Goal: Use online tool/utility: Utilize a website feature to perform a specific function

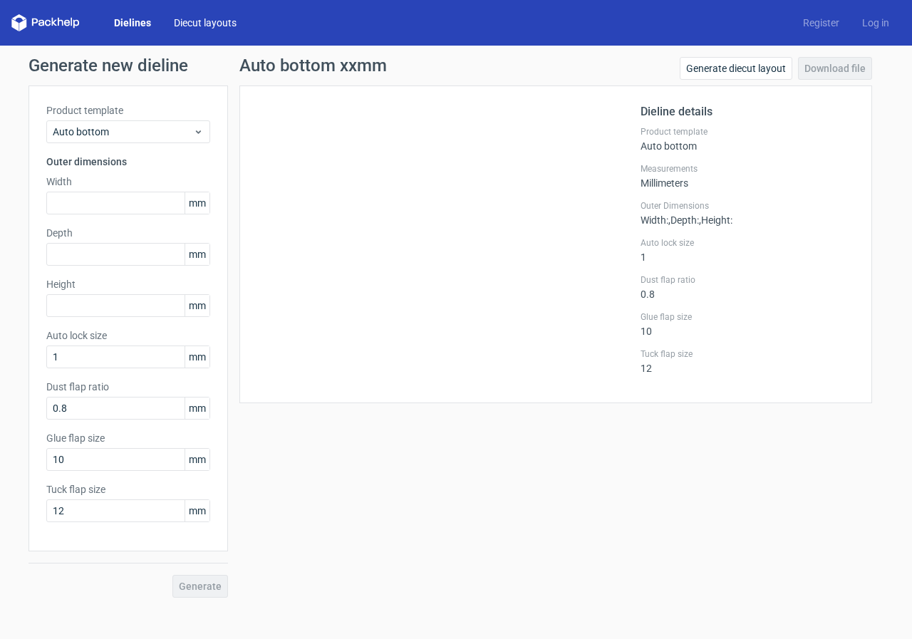
click at [221, 21] on link "Diecut layouts" at bounding box center [204, 23] width 85 height 14
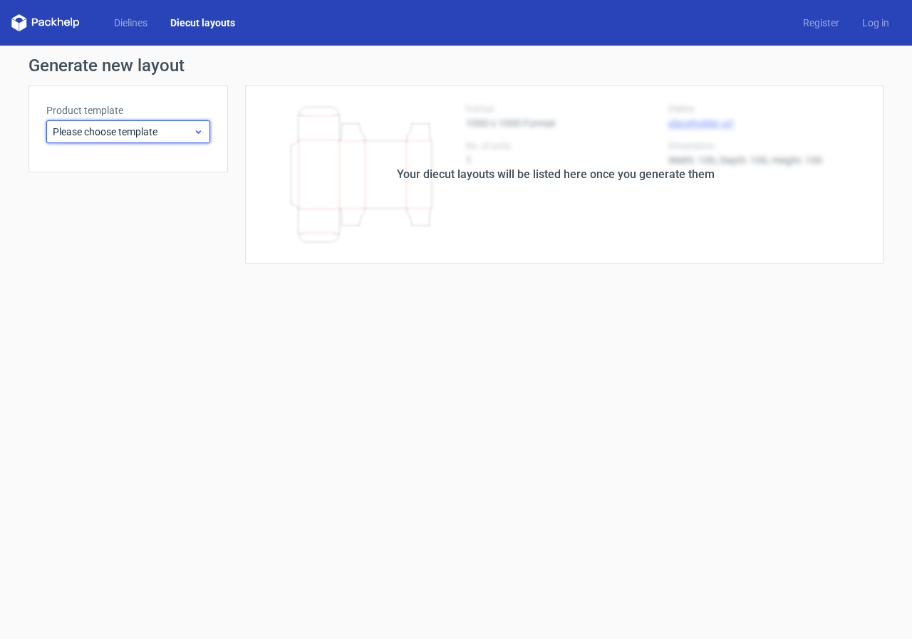
click at [163, 129] on span "Please choose template" at bounding box center [123, 132] width 140 height 14
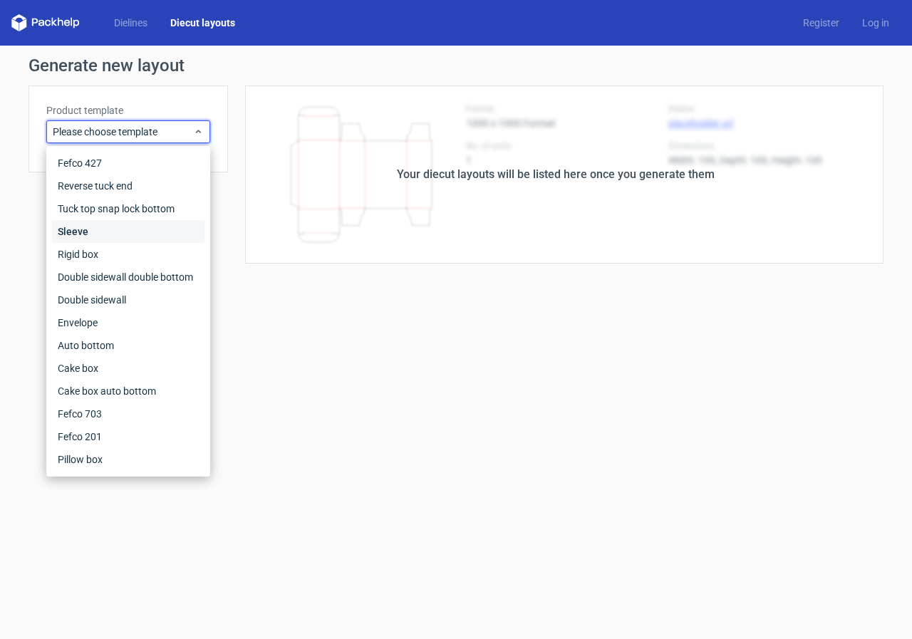
click at [97, 230] on div "Sleeve" at bounding box center [128, 231] width 152 height 23
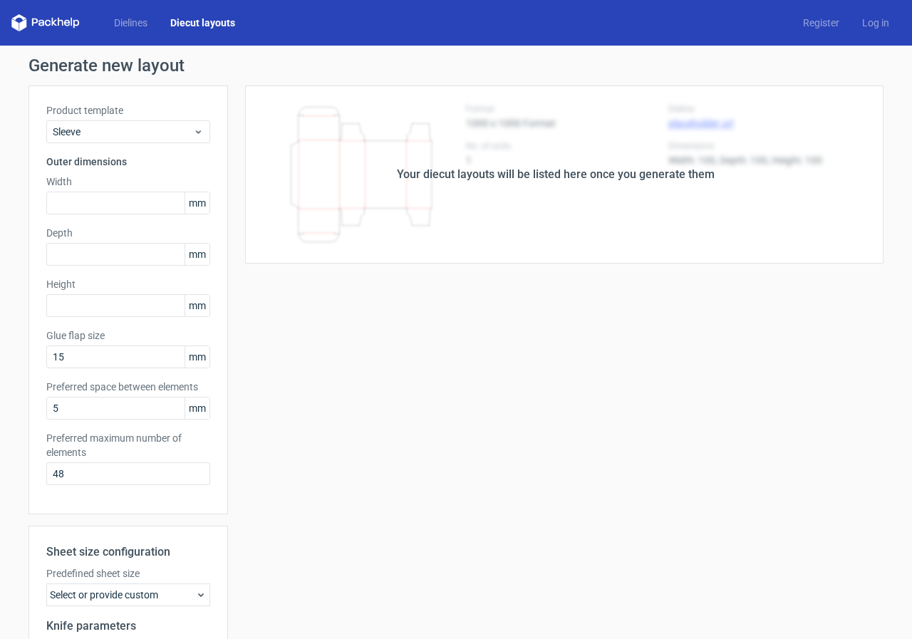
click at [58, 26] on icon at bounding box center [45, 22] width 68 height 17
click at [206, 22] on link "Diecut layouts" at bounding box center [203, 23] width 88 height 14
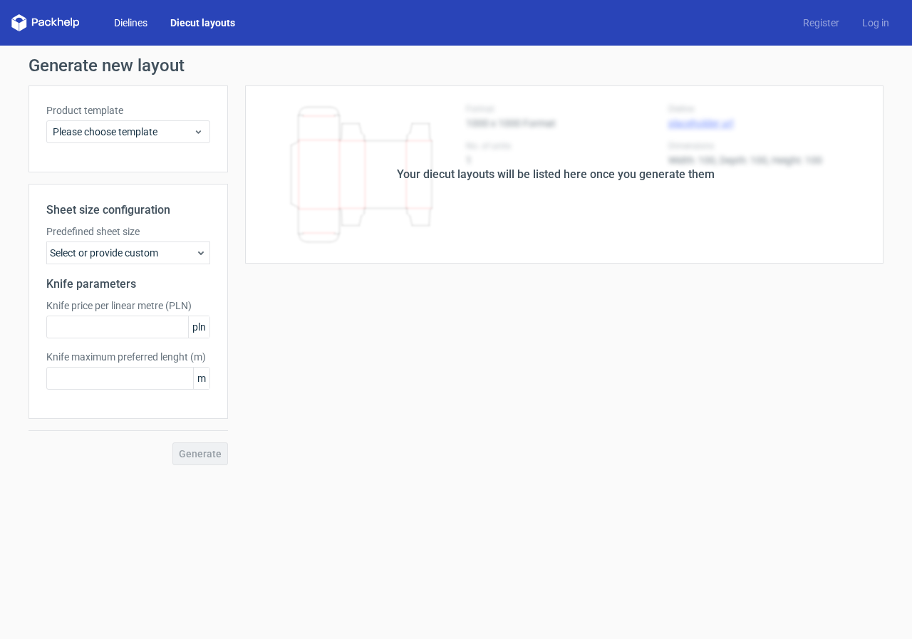
click at [128, 21] on link "Dielines" at bounding box center [131, 23] width 56 height 14
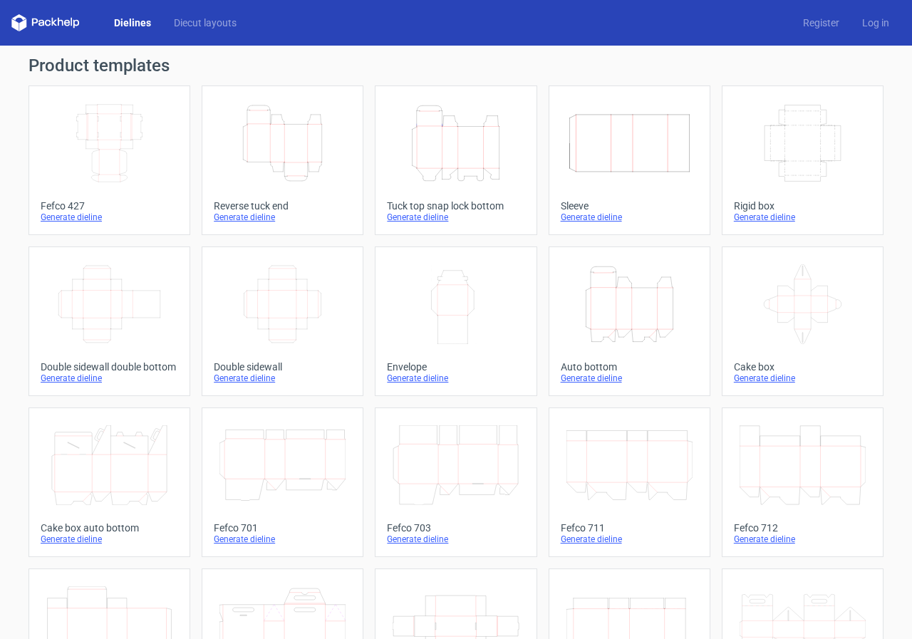
click at [57, 23] on icon at bounding box center [45, 22] width 68 height 17
click at [68, 21] on icon at bounding box center [45, 22] width 68 height 17
click at [18, 19] on icon at bounding box center [45, 22] width 68 height 17
click at [130, 21] on link "Dielines" at bounding box center [133, 23] width 60 height 14
click at [140, 24] on link "Dielines" at bounding box center [133, 23] width 60 height 14
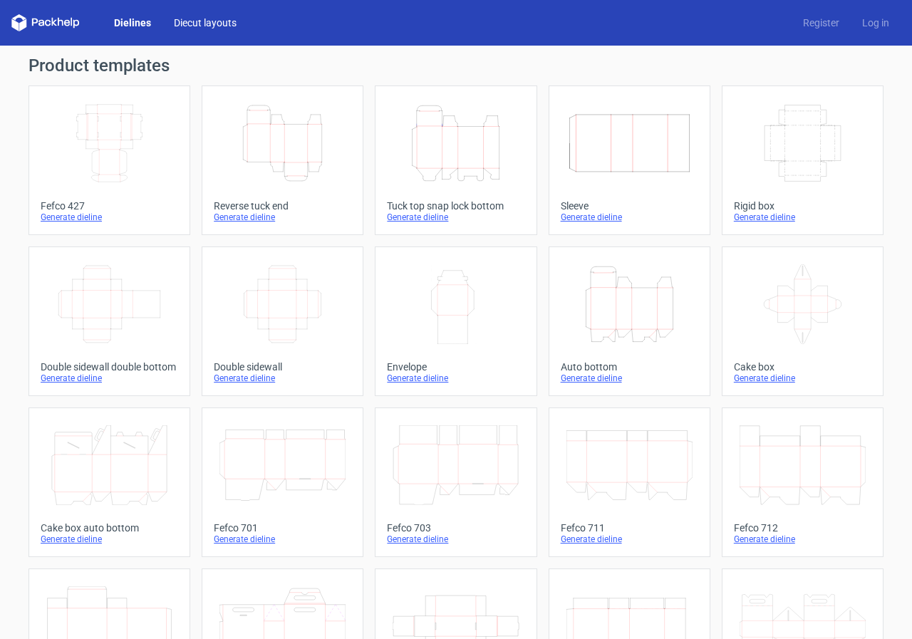
click at [211, 23] on link "Diecut layouts" at bounding box center [204, 23] width 85 height 14
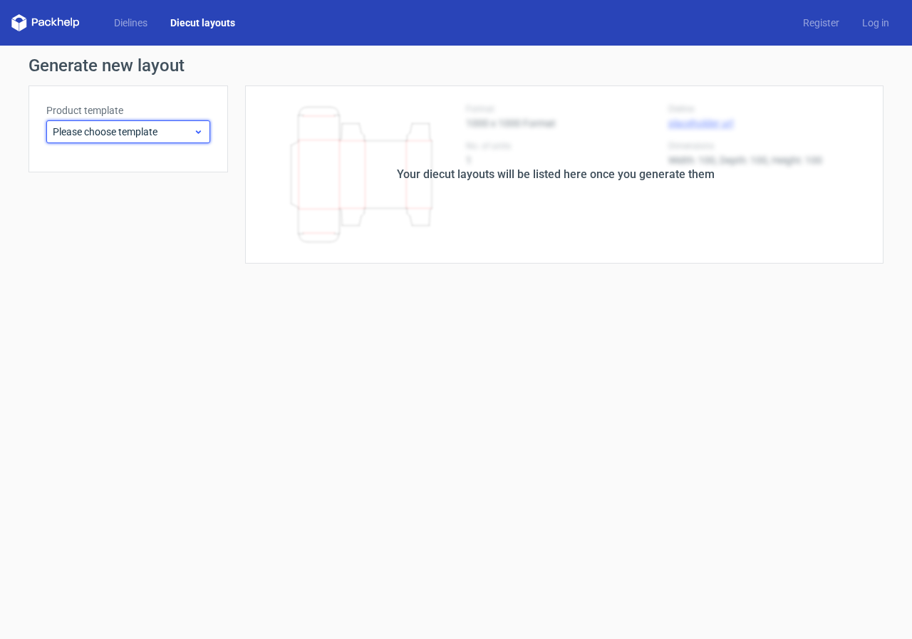
click at [190, 132] on span "Please choose template" at bounding box center [123, 132] width 140 height 14
